Goal: Task Accomplishment & Management: Manage account settings

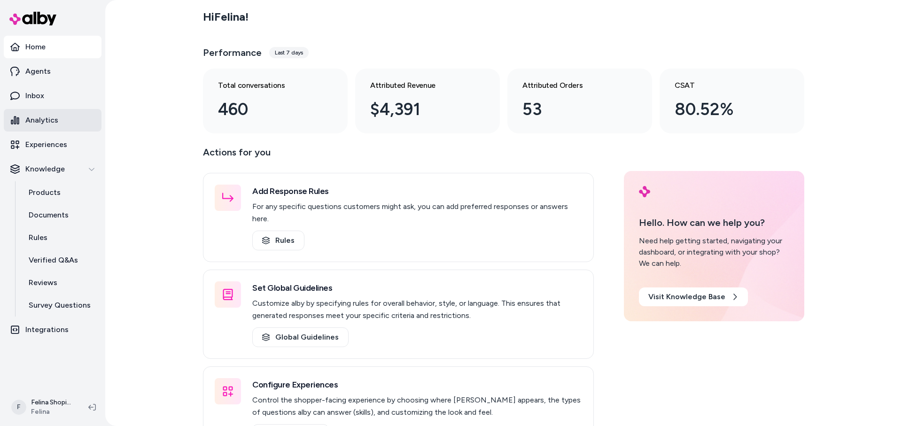
click at [35, 118] on p "Analytics" at bounding box center [41, 120] width 33 height 11
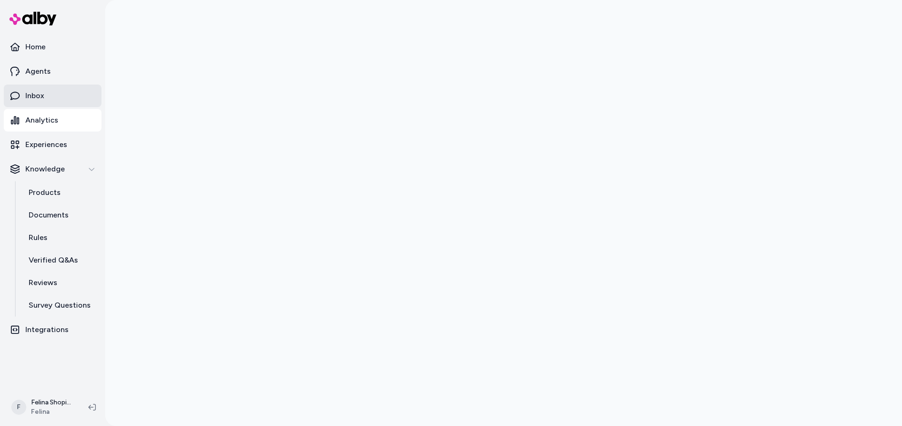
click at [55, 92] on link "Inbox" at bounding box center [53, 96] width 98 height 23
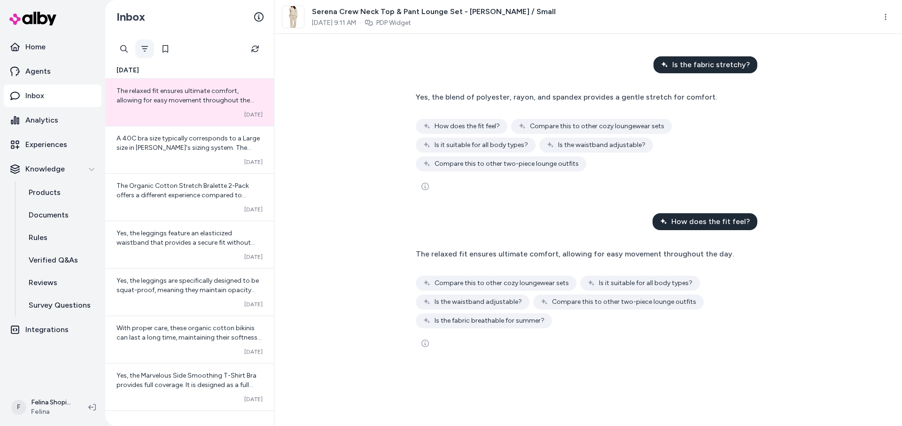
click at [145, 46] on icon "Filter" at bounding box center [145, 49] width 8 height 8
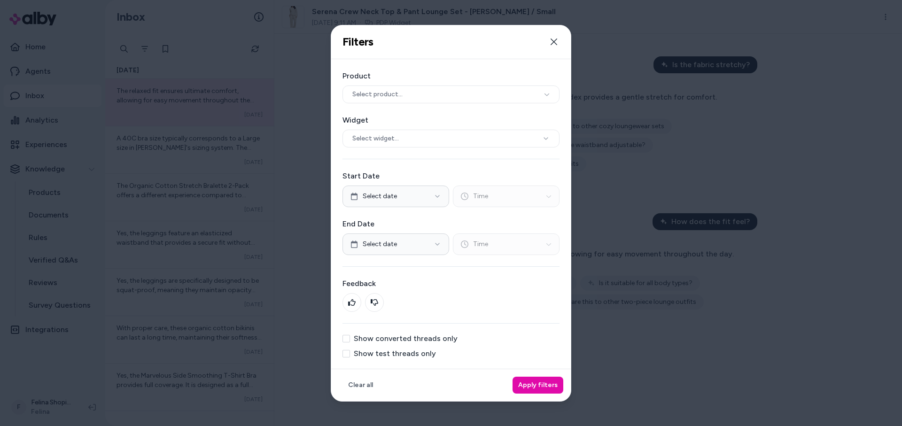
click at [344, 338] on button "Show converted threads only" at bounding box center [347, 339] width 8 height 8
click at [545, 383] on button "Apply filters" at bounding box center [538, 385] width 51 height 17
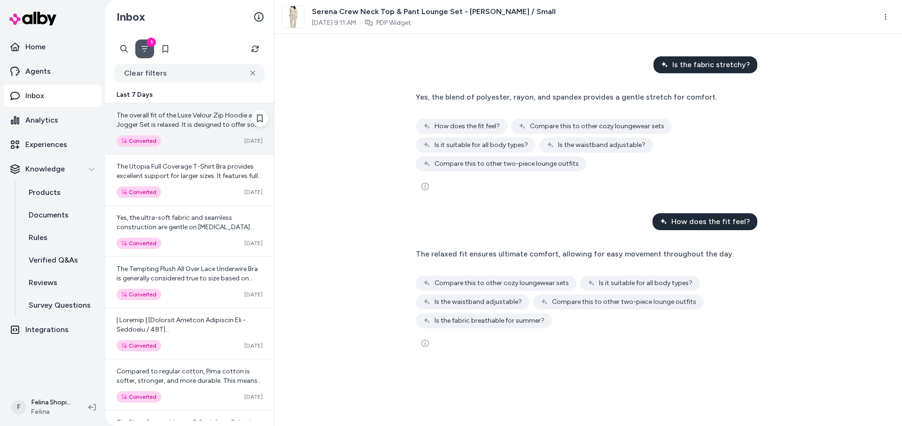
click at [211, 142] on div "Converted [DATE]" at bounding box center [190, 140] width 146 height 11
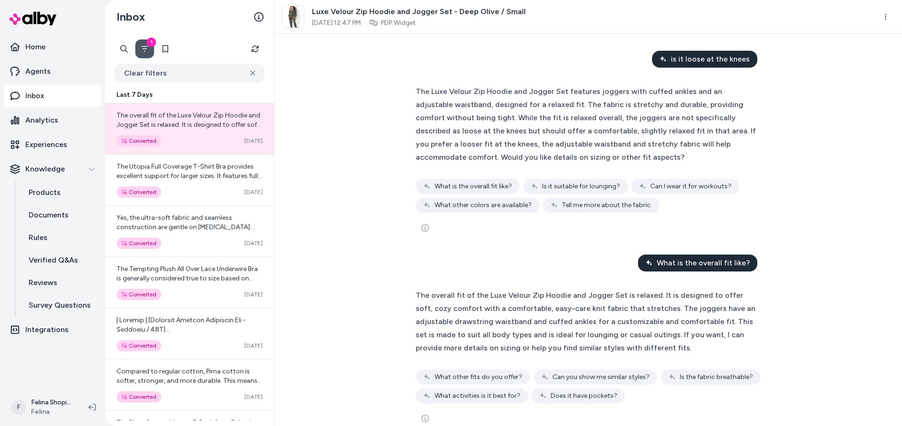
scroll to position [25, 0]
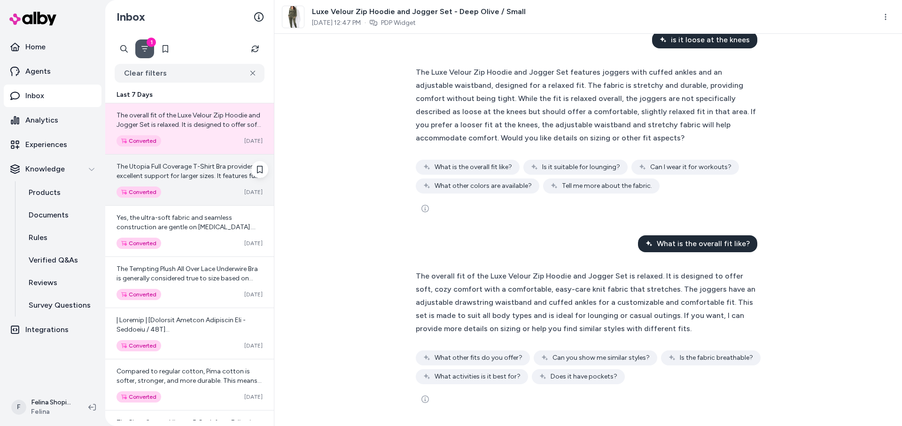
click at [217, 177] on span "The Utopia Full Coverage T-Shirt Bra provides excellent support for larger size…" at bounding box center [190, 251] width 146 height 177
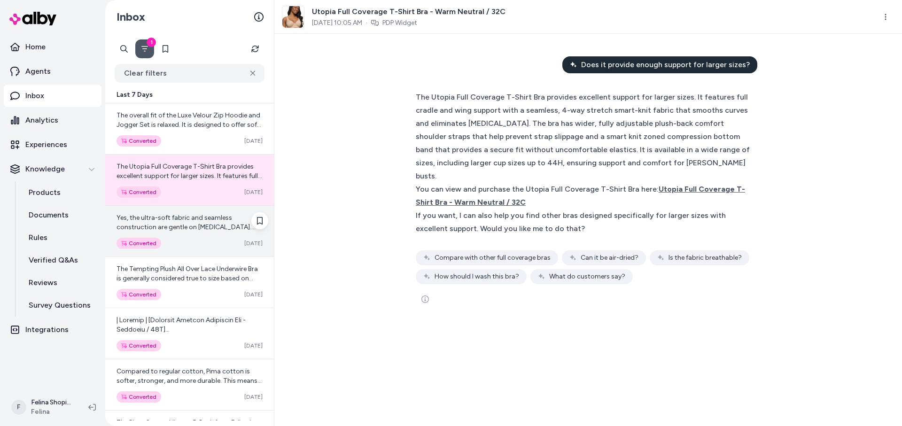
click at [231, 236] on div "Yes, the ultra-soft fabric and seamless construction are gentle on [MEDICAL_DAT…" at bounding box center [189, 231] width 169 height 51
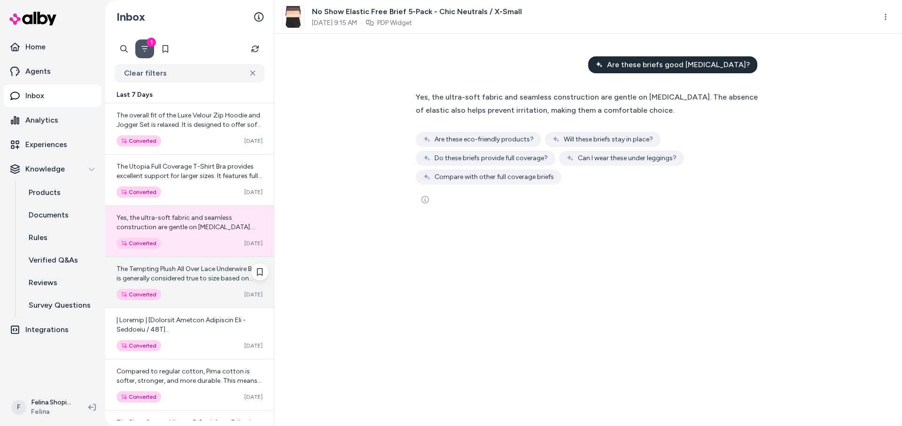
click at [214, 282] on div "The Tempting Plush All Over Lace Underwire Bra is generally considered true to …" at bounding box center [190, 274] width 146 height 19
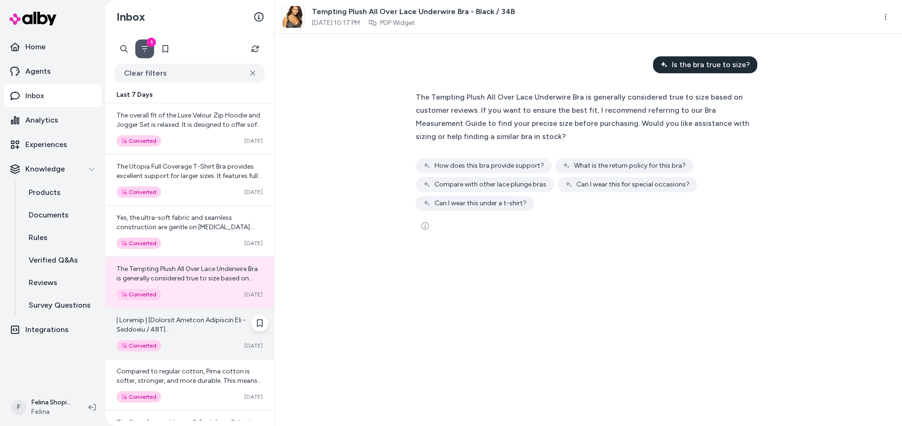
click at [170, 349] on div "Converted [DATE]" at bounding box center [190, 345] width 146 height 11
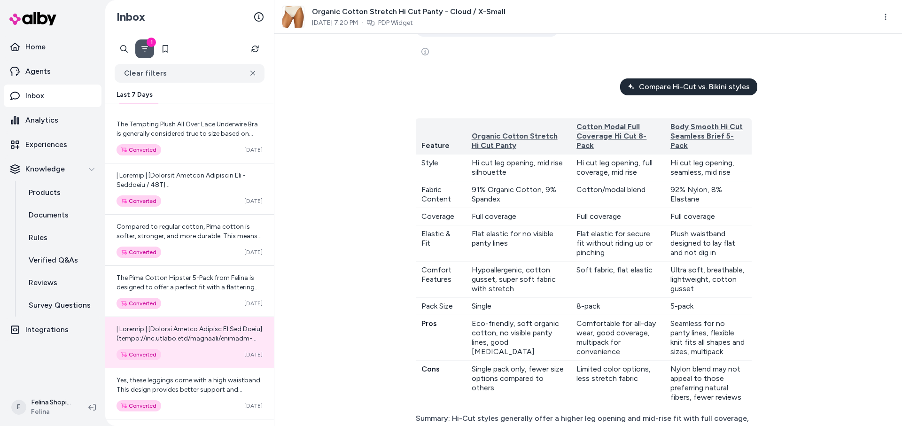
scroll to position [270, 0]
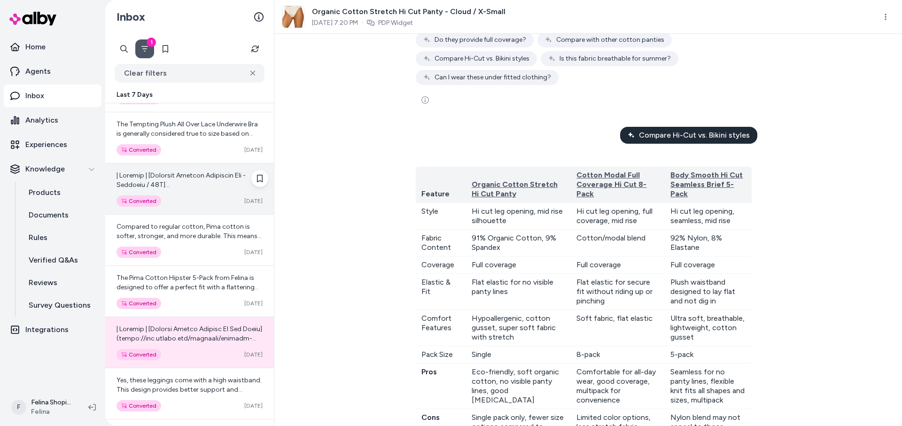
click at [198, 200] on div "Converted [DATE]" at bounding box center [190, 200] width 146 height 11
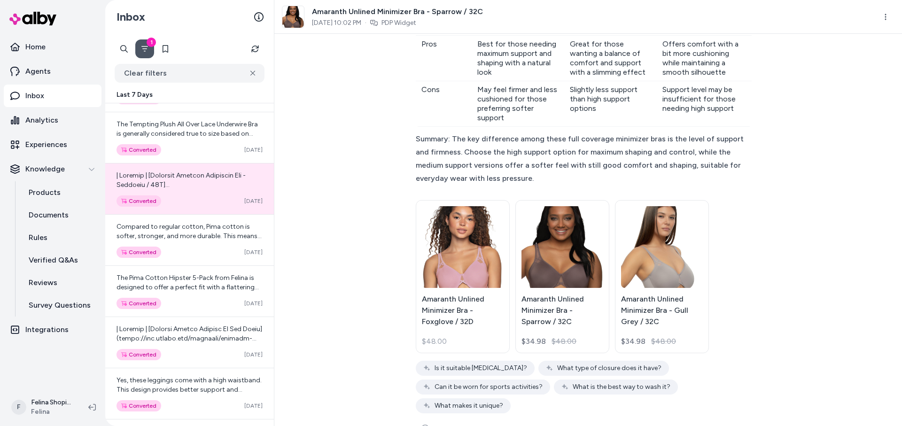
scroll to position [323, 0]
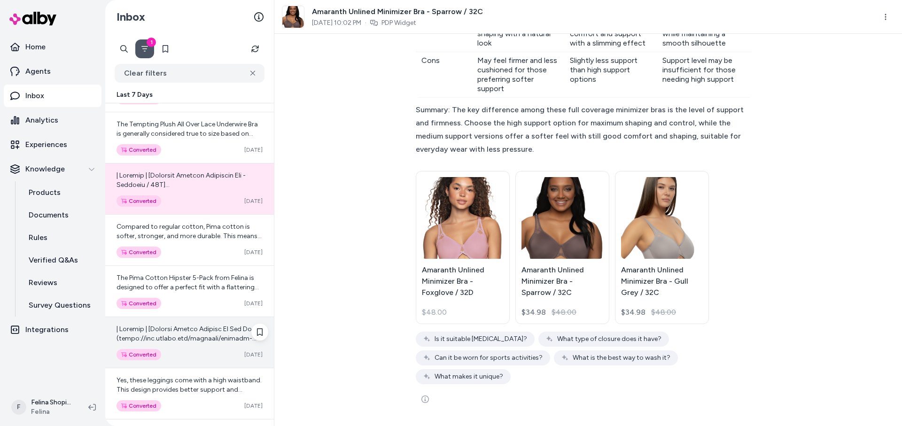
click at [198, 335] on div at bounding box center [190, 334] width 146 height 19
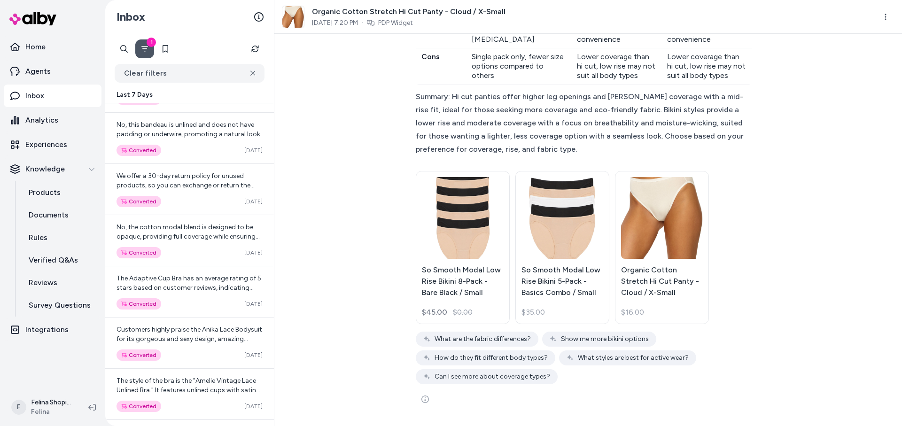
scroll to position [1779, 0]
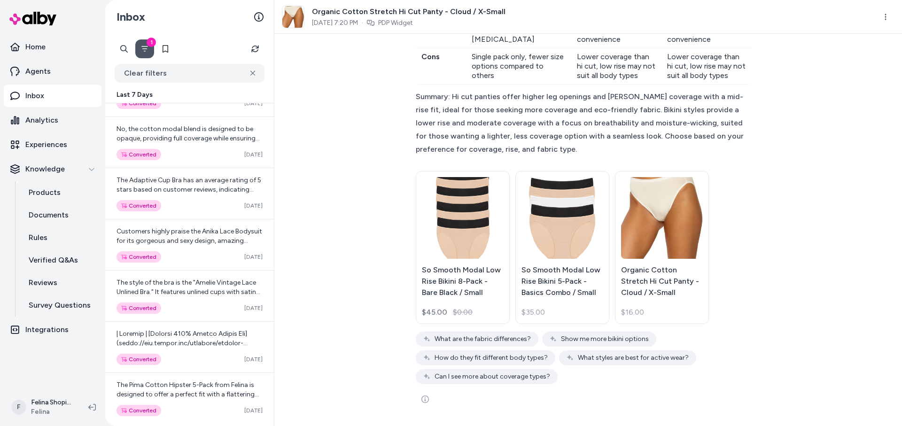
click at [202, 361] on div "Converted [DATE]" at bounding box center [190, 359] width 146 height 11
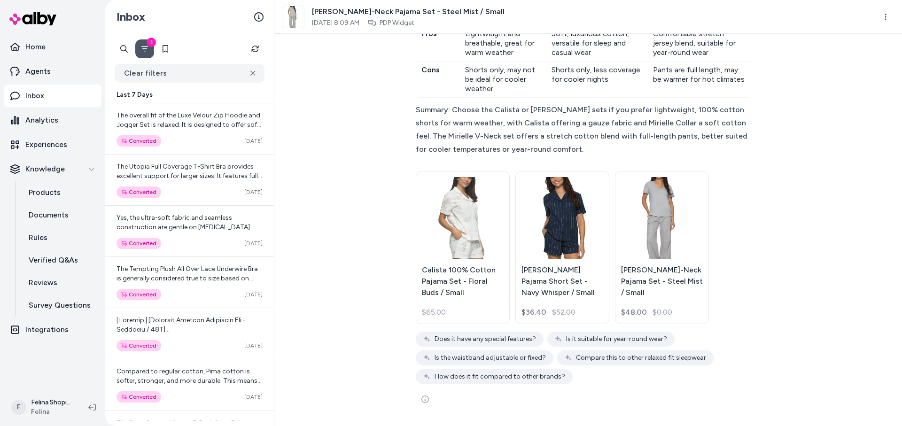
click at [146, 51] on icon "Filter" at bounding box center [145, 49] width 8 height 8
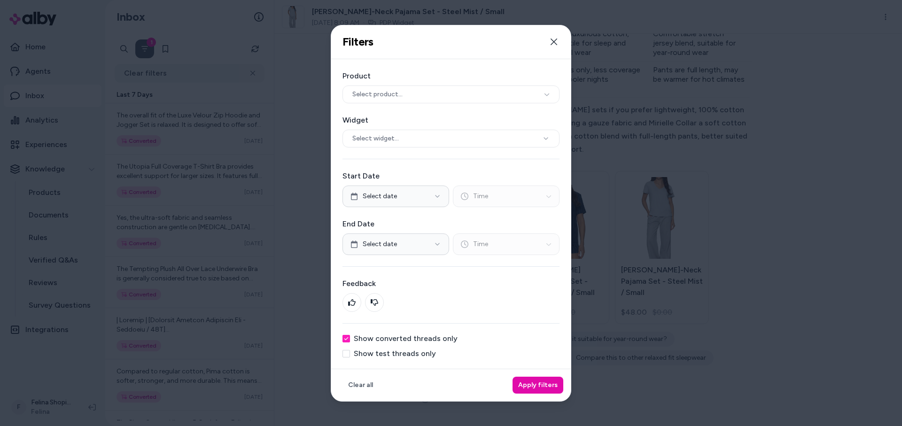
click at [345, 340] on button "Show converted threads only" at bounding box center [347, 339] width 8 height 8
click at [529, 390] on button "Apply filters" at bounding box center [538, 385] width 51 height 17
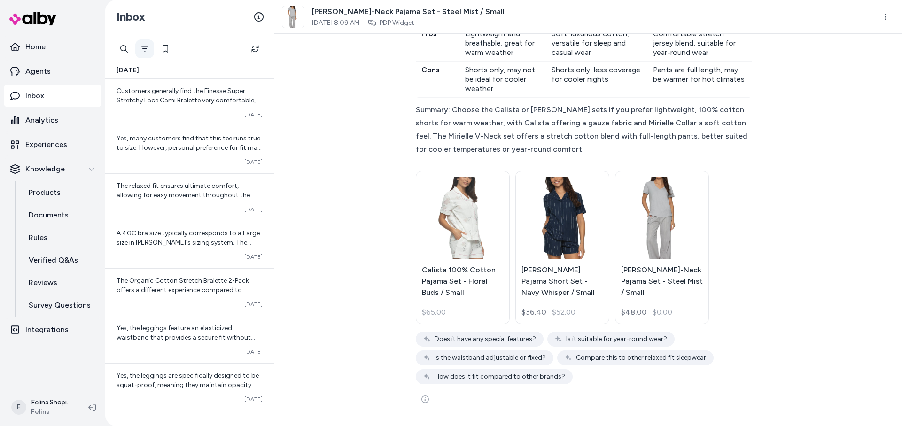
click at [144, 47] on icon "Filter" at bounding box center [145, 49] width 8 height 8
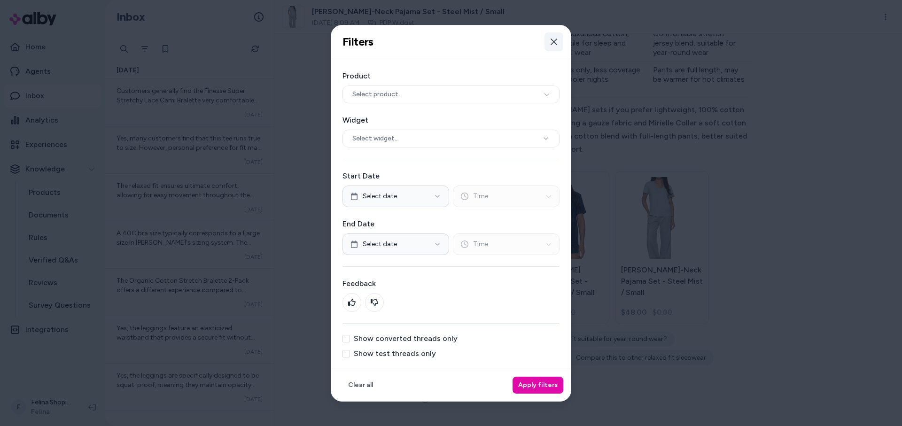
click at [553, 44] on icon "button" at bounding box center [554, 42] width 8 height 8
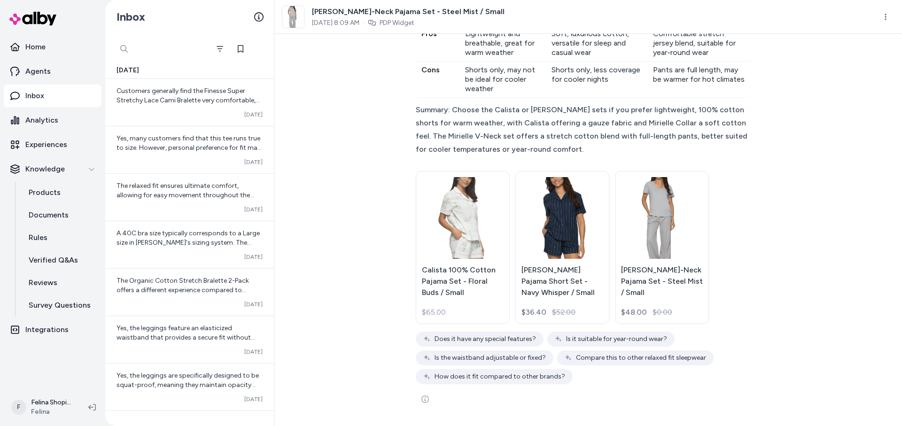
click at [122, 49] on div at bounding box center [162, 48] width 94 height 19
type input "*******"
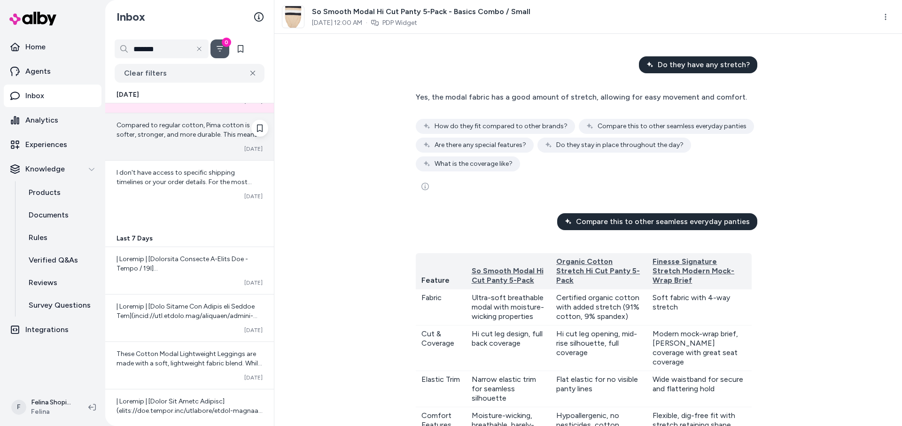
scroll to position [183, 0]
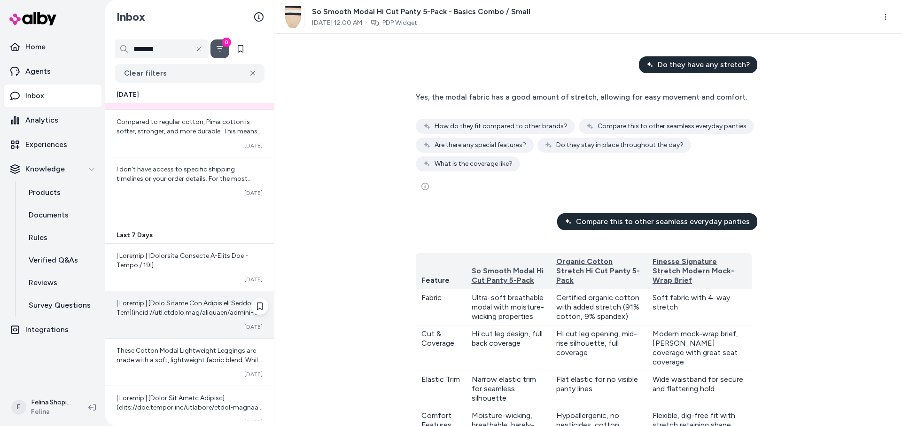
click at [211, 320] on div "Converted [DATE]" at bounding box center [189, 314] width 169 height 47
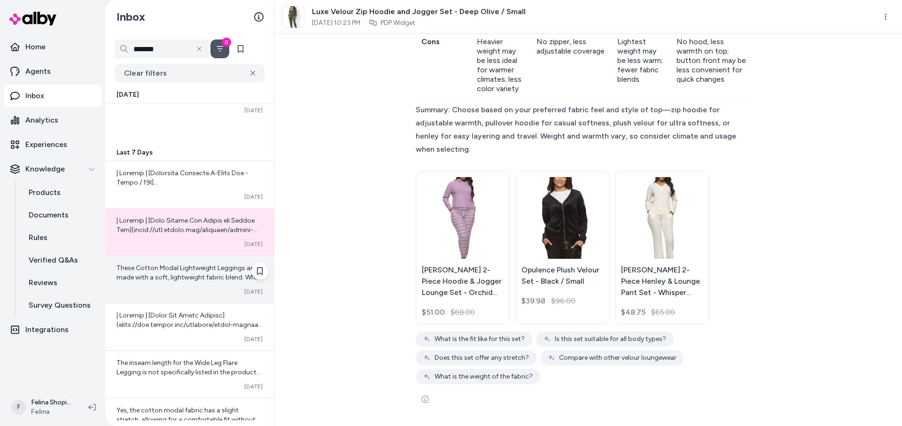
scroll to position [267, 0]
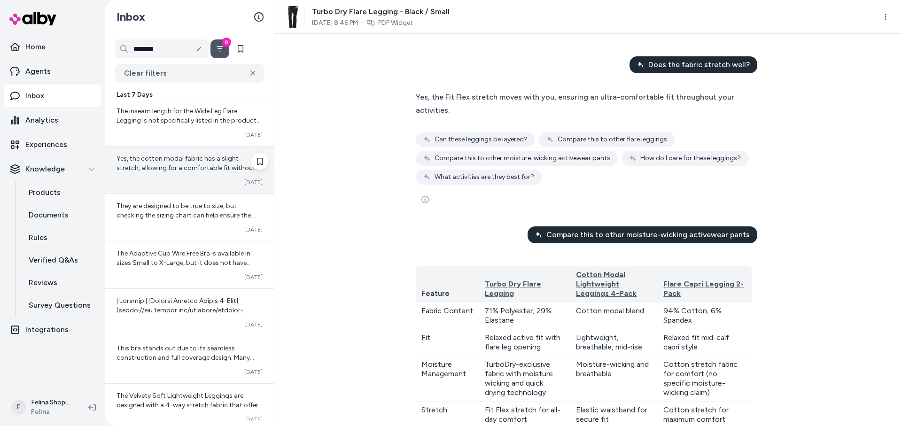
scroll to position [562, 0]
click at [200, 319] on div "Converted [DATE]" at bounding box center [190, 322] width 146 height 8
